Goal: Transaction & Acquisition: Purchase product/service

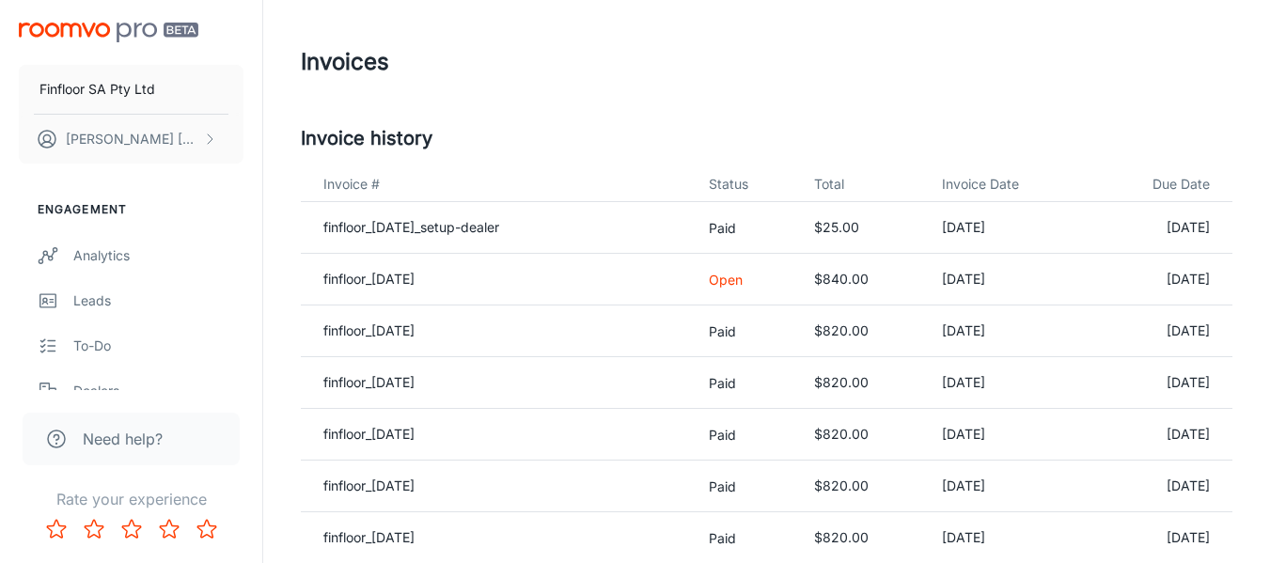
click at [753, 280] on p "Open" at bounding box center [746, 280] width 75 height 20
click at [398, 283] on link "finfloor_[DATE]" at bounding box center [368, 279] width 91 height 16
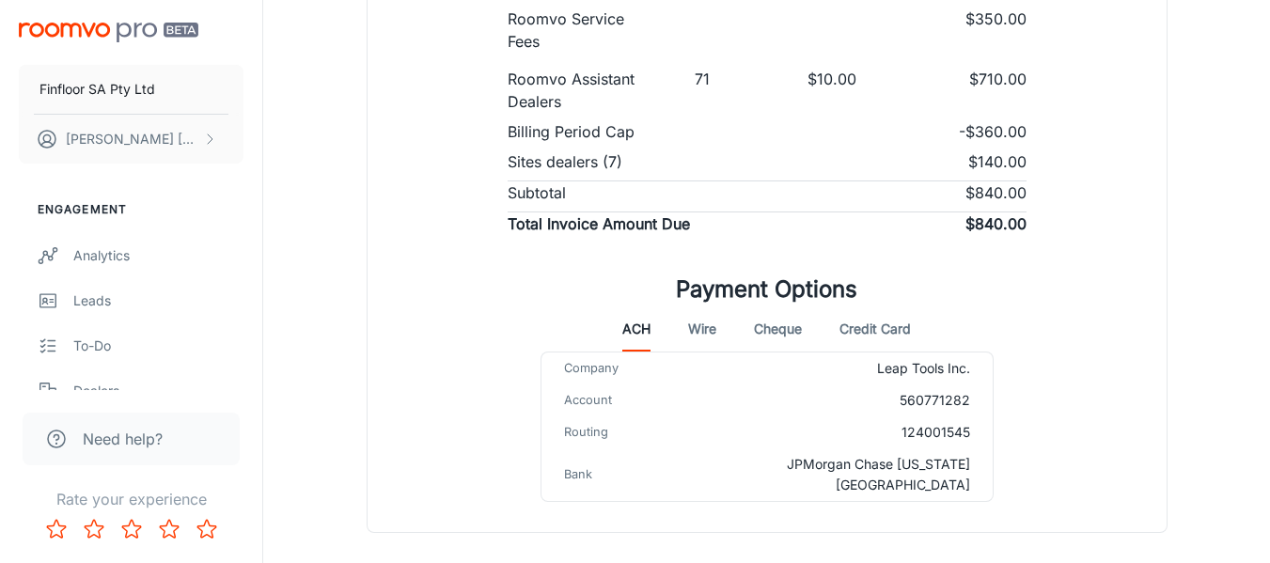
scroll to position [566, 0]
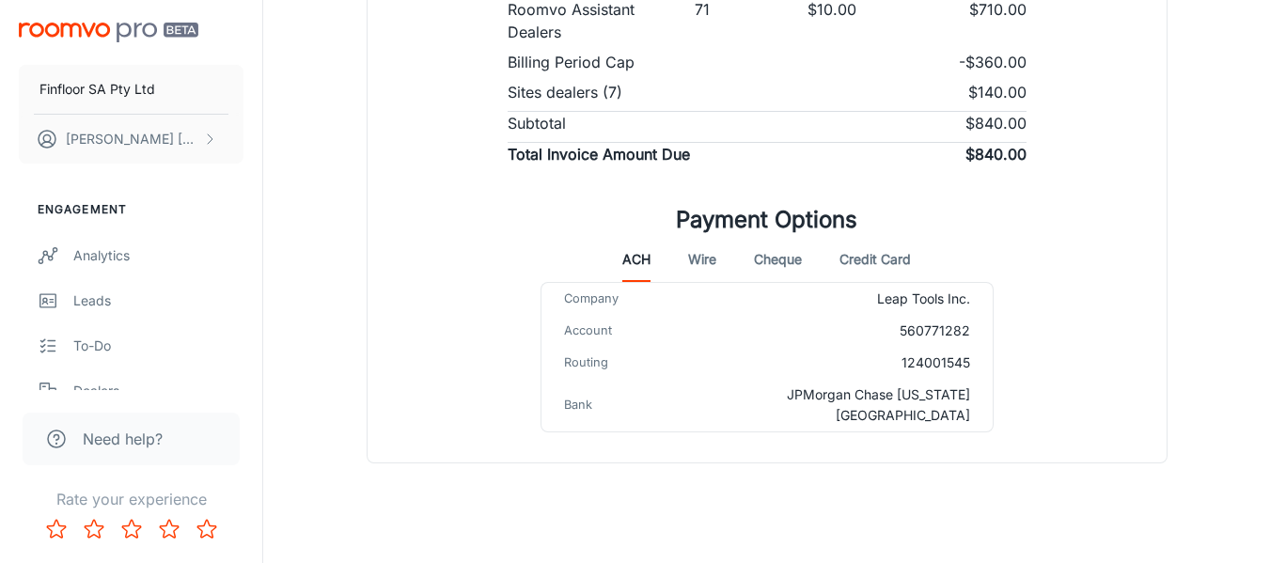
click at [844, 267] on button "Credit Card" at bounding box center [875, 259] width 71 height 45
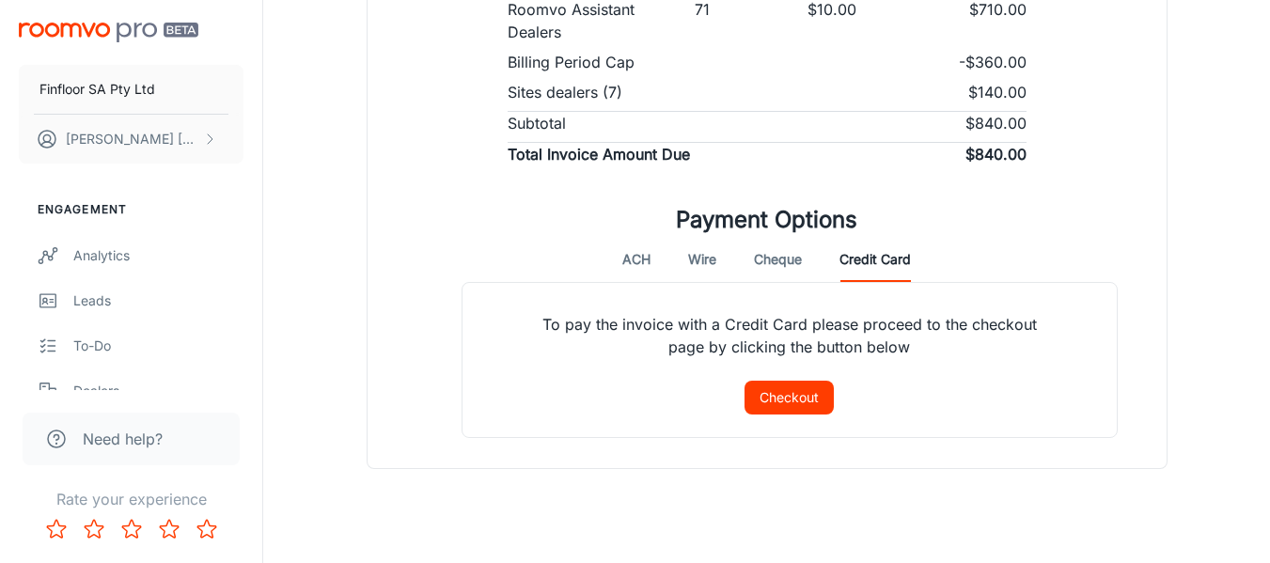
click at [807, 397] on button "Checkout" at bounding box center [789, 398] width 89 height 34
